Goal: Task Accomplishment & Management: Manage account settings

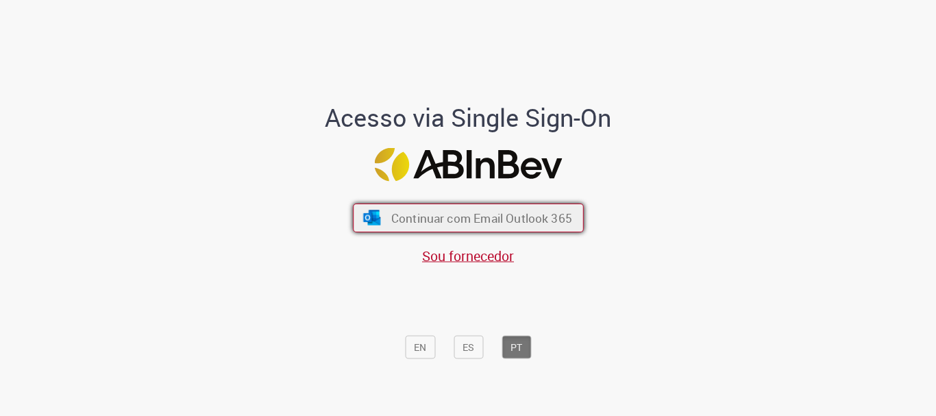
click at [435, 204] on button "Continuar com Email Outlook 365" at bounding box center [468, 218] width 231 height 29
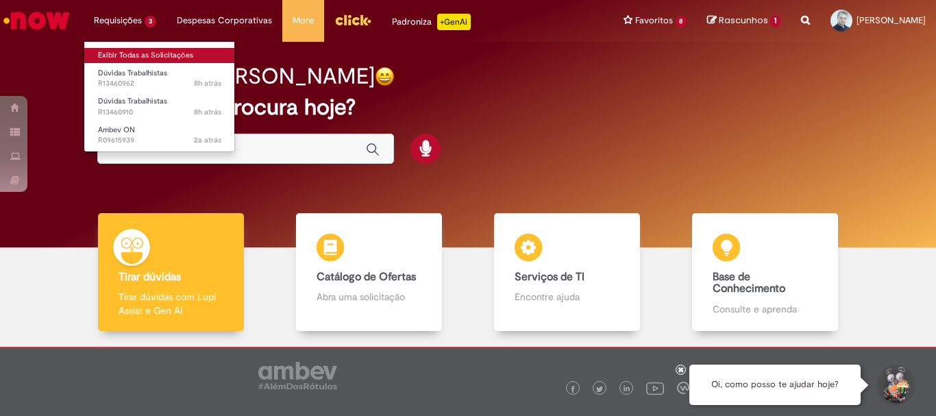
click at [154, 58] on link "Exibir Todas as Solicitações" at bounding box center [159, 55] width 151 height 15
